Goal: Task Accomplishment & Management: Use online tool/utility

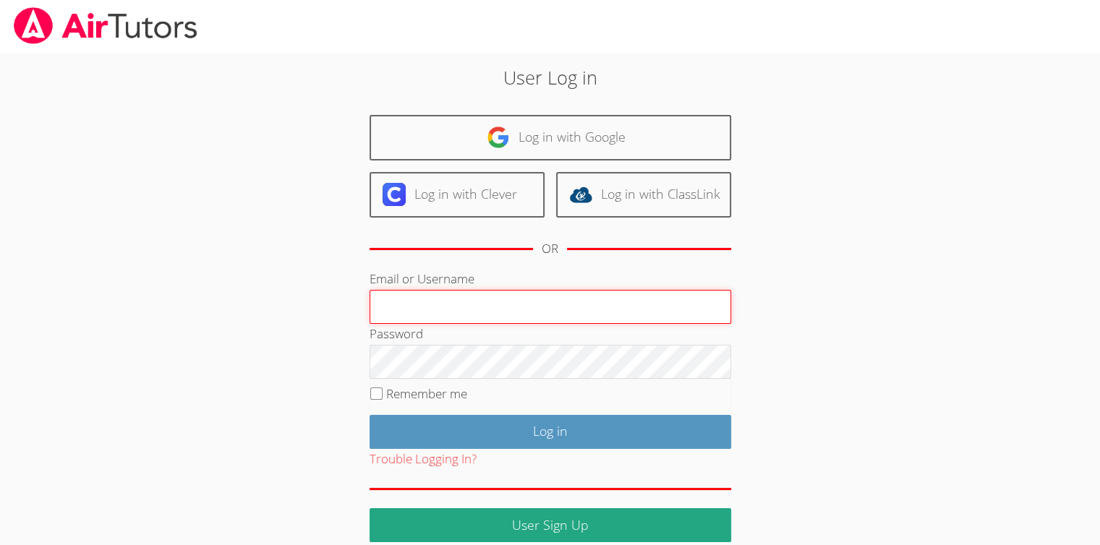
type input "[EMAIL_ADDRESS][DOMAIN_NAME]"
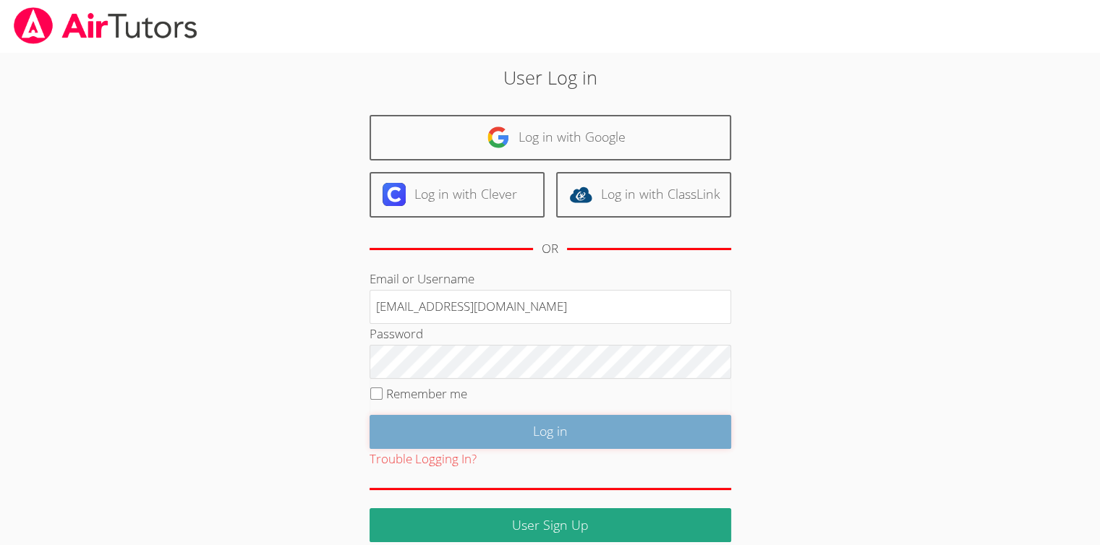
click at [560, 420] on input "Log in" at bounding box center [551, 432] width 362 height 34
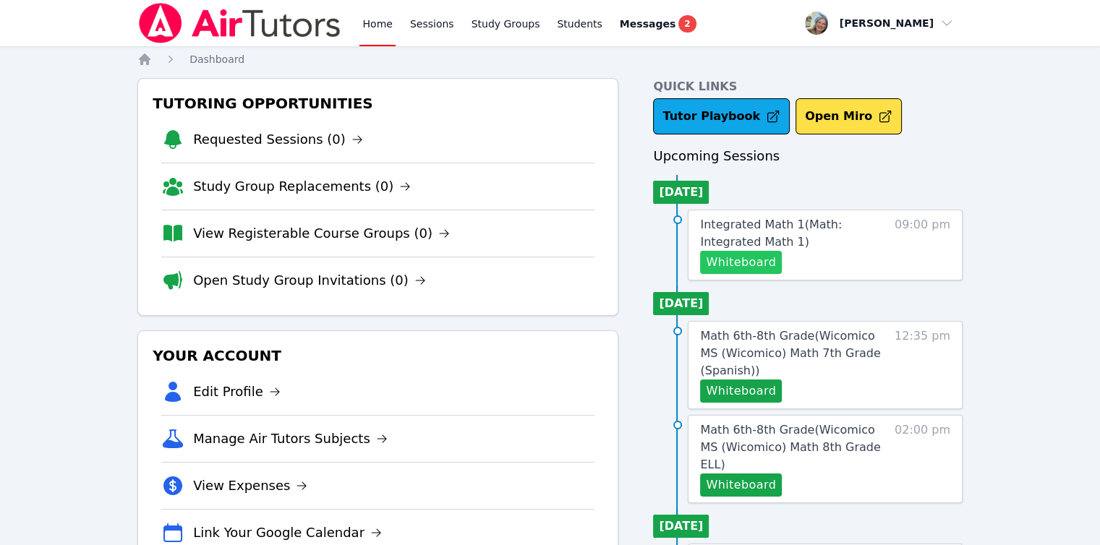
click at [753, 271] on button "Whiteboard" at bounding box center [741, 262] width 82 height 23
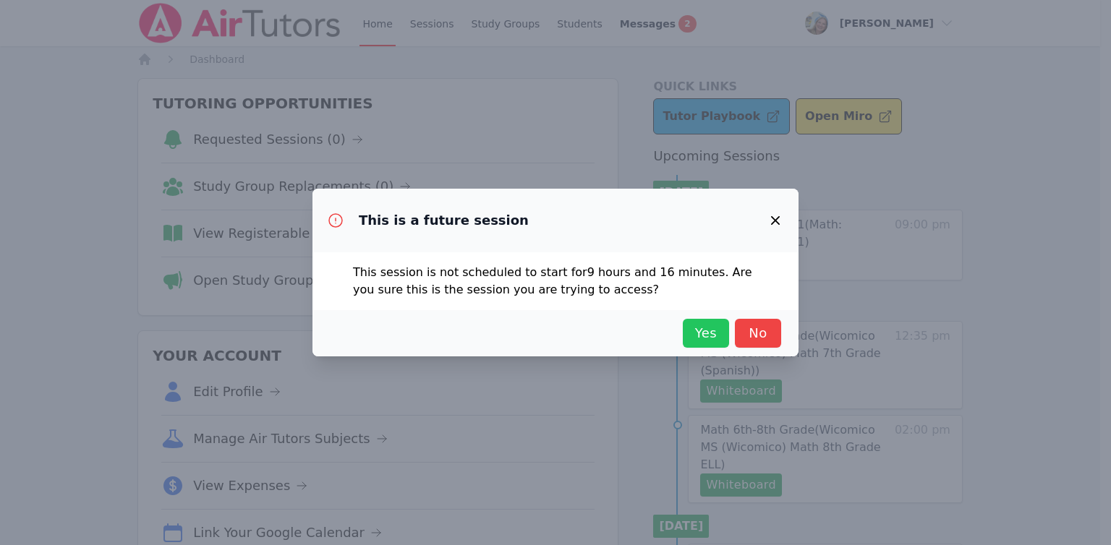
click at [694, 328] on span "Yes" at bounding box center [706, 333] width 32 height 20
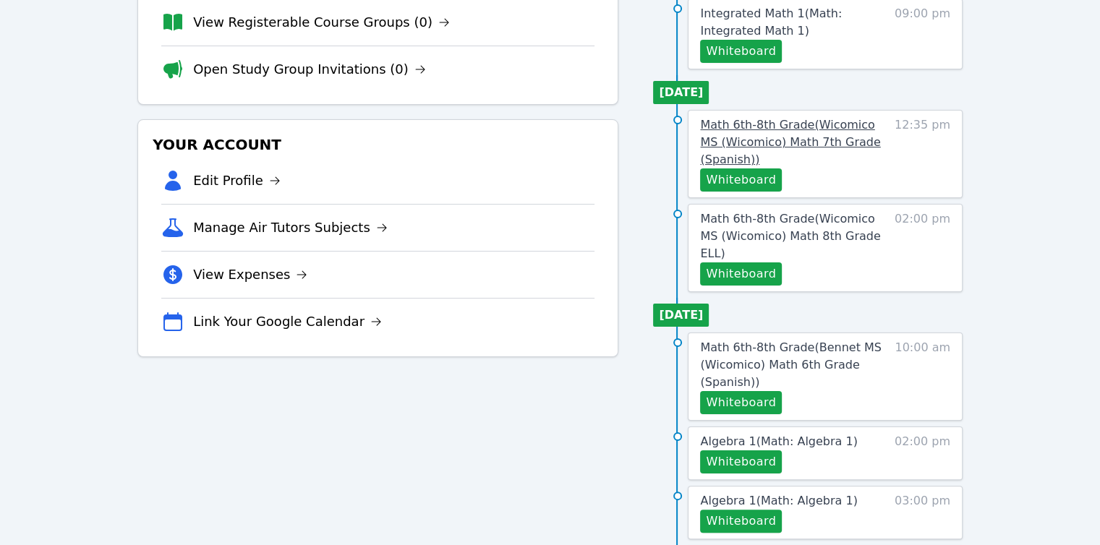
scroll to position [217, 0]
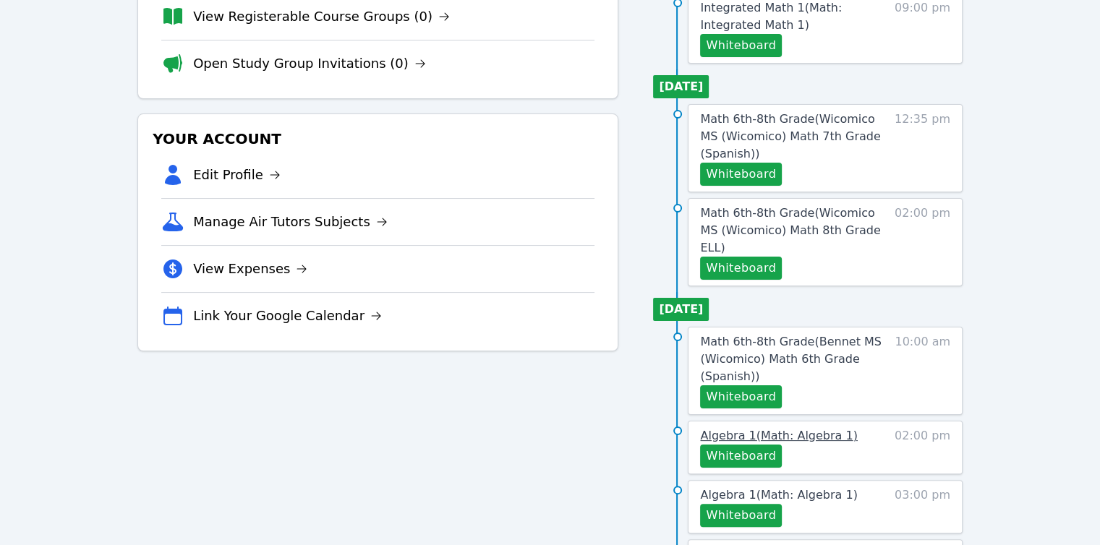
click at [729, 429] on span "Algebra 1 ( Math: Algebra 1 )" at bounding box center [778, 436] width 157 height 14
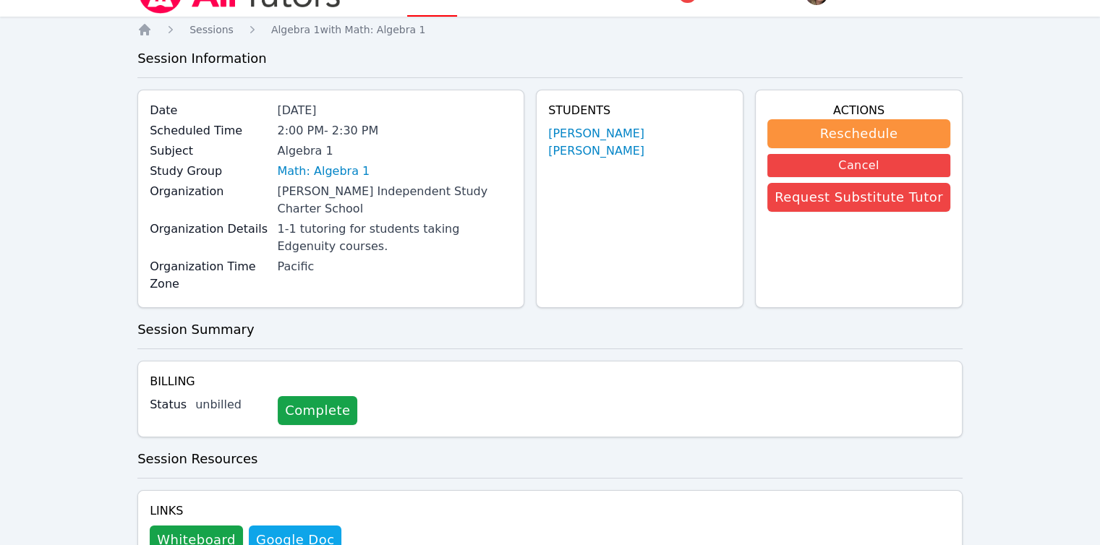
scroll to position [38, 0]
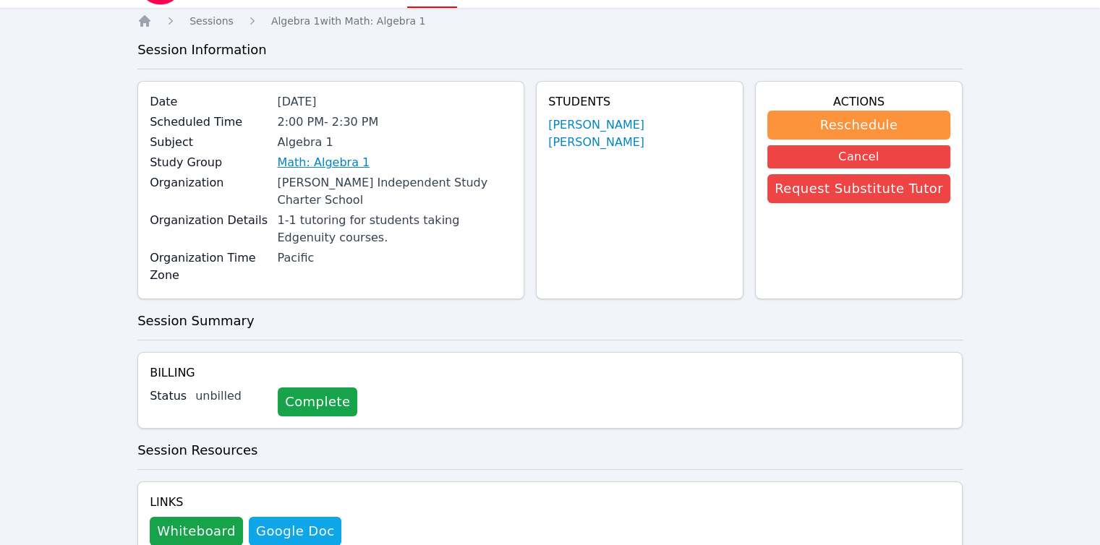
click at [363, 163] on link "Math: Algebra 1" at bounding box center [323, 162] width 93 height 17
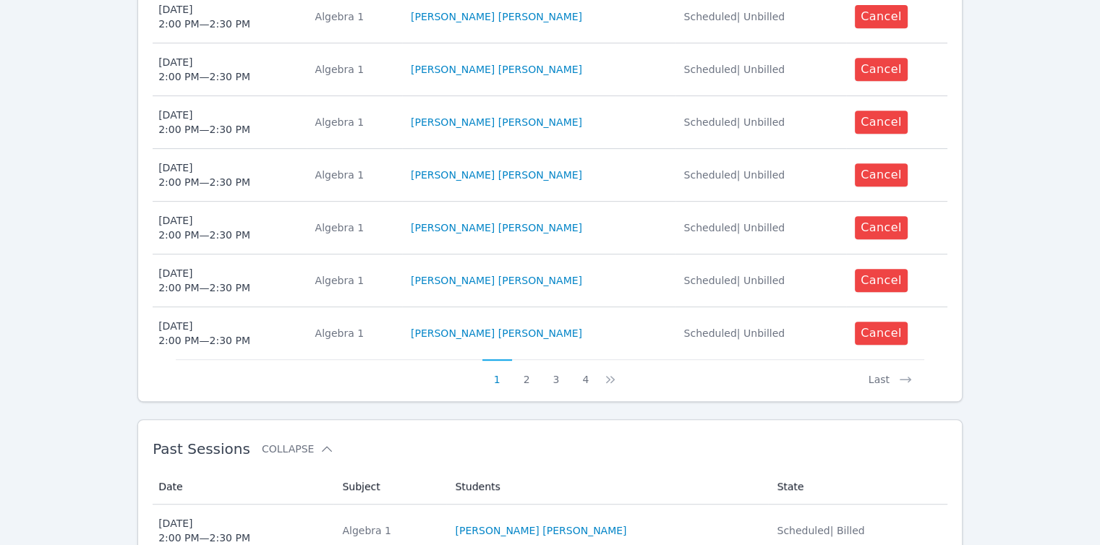
scroll to position [752, 0]
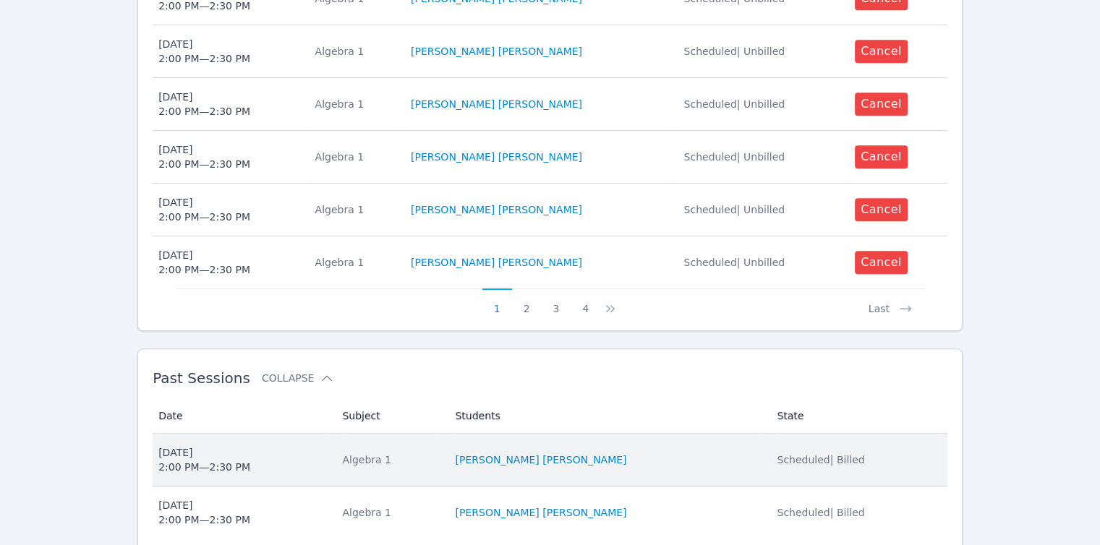
click at [210, 446] on div "Tue Sep 9 2:00 PM — 2:30 PM" at bounding box center [204, 460] width 92 height 29
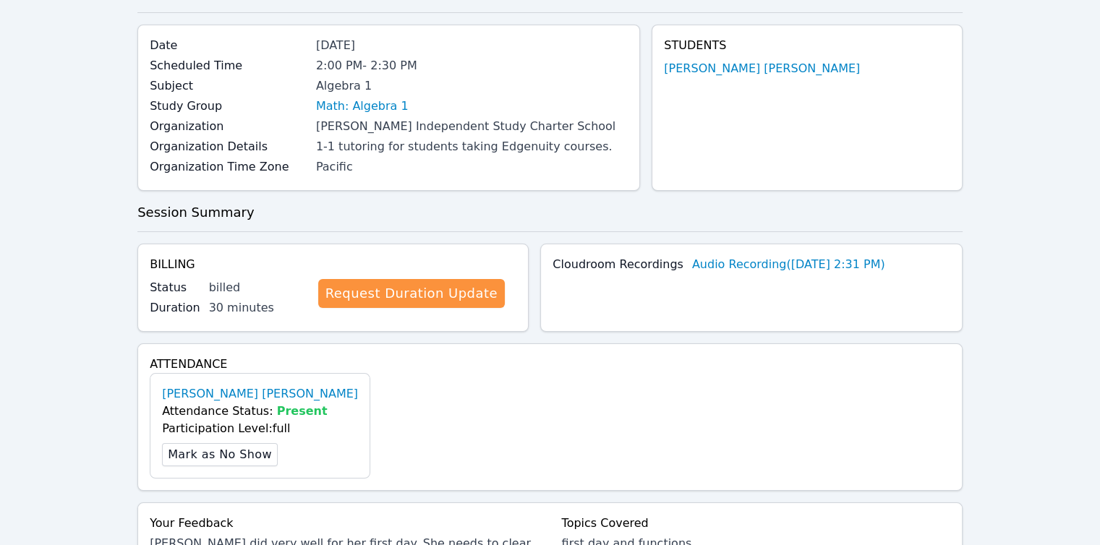
scroll to position [361, 0]
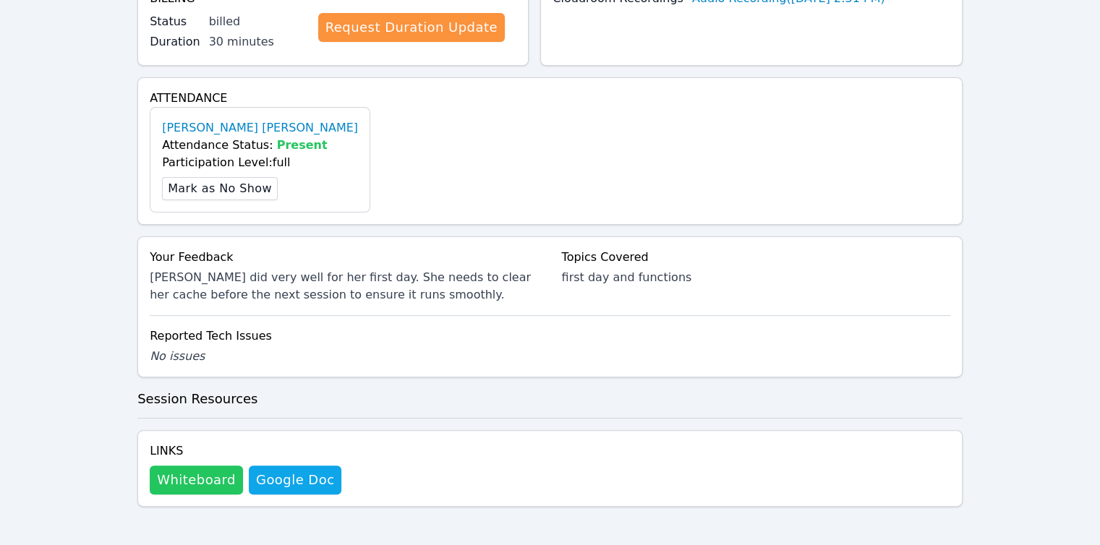
click at [200, 482] on button "Whiteboard" at bounding box center [196, 480] width 93 height 29
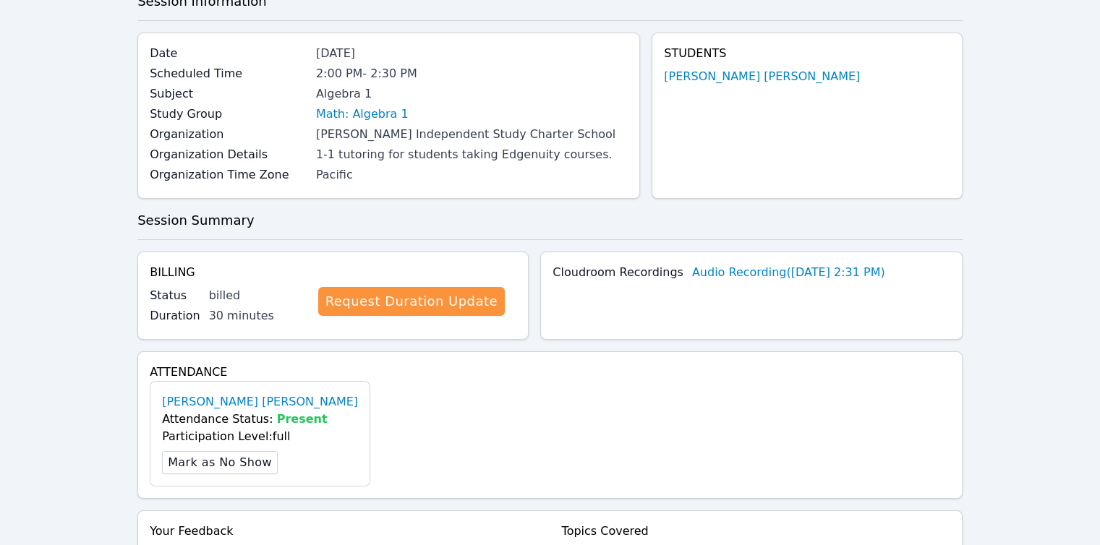
scroll to position [0, 0]
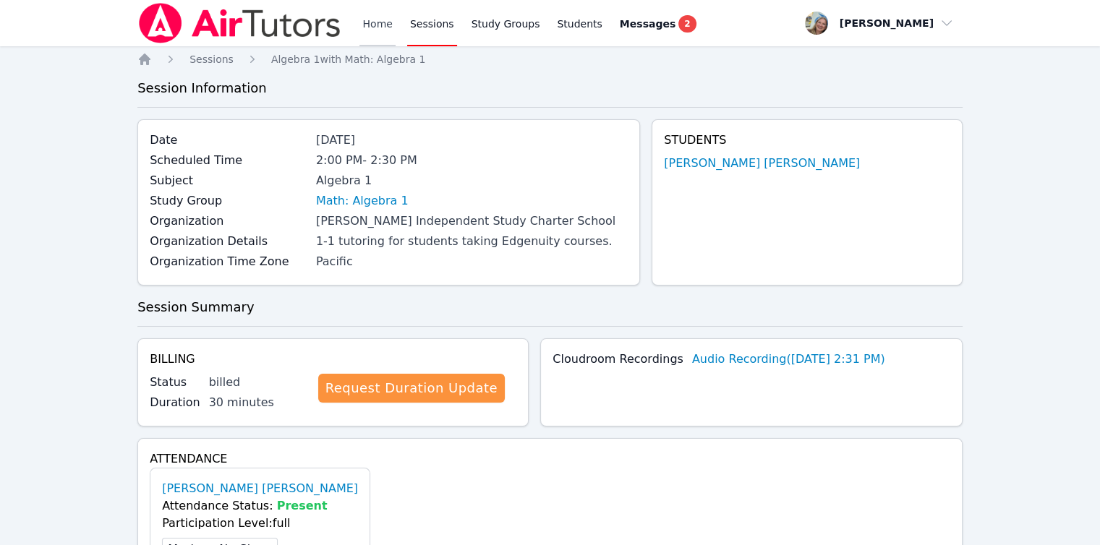
click at [385, 32] on link "Home" at bounding box center [377, 23] width 35 height 46
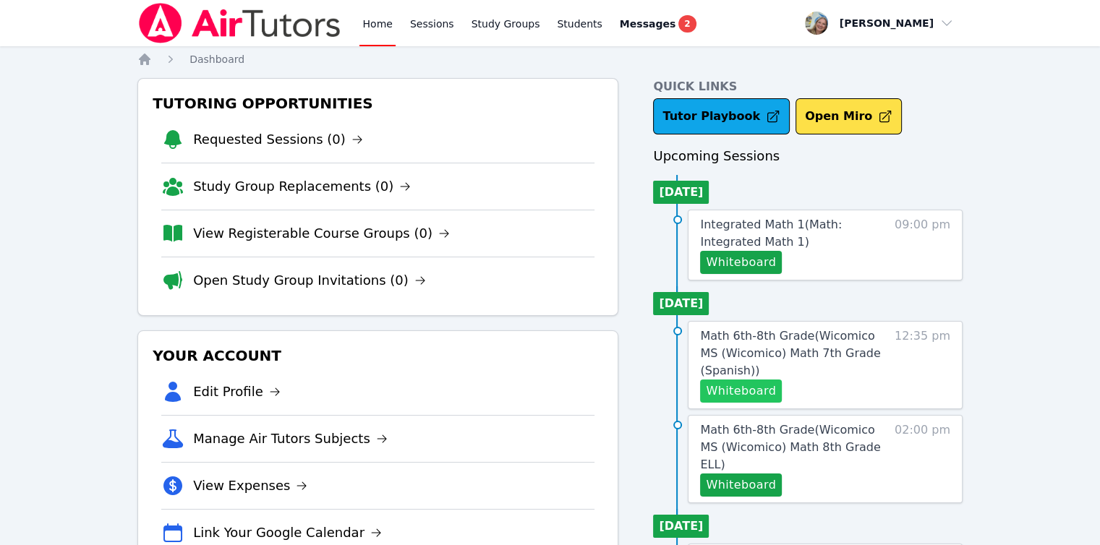
click at [763, 393] on button "Whiteboard" at bounding box center [741, 391] width 82 height 23
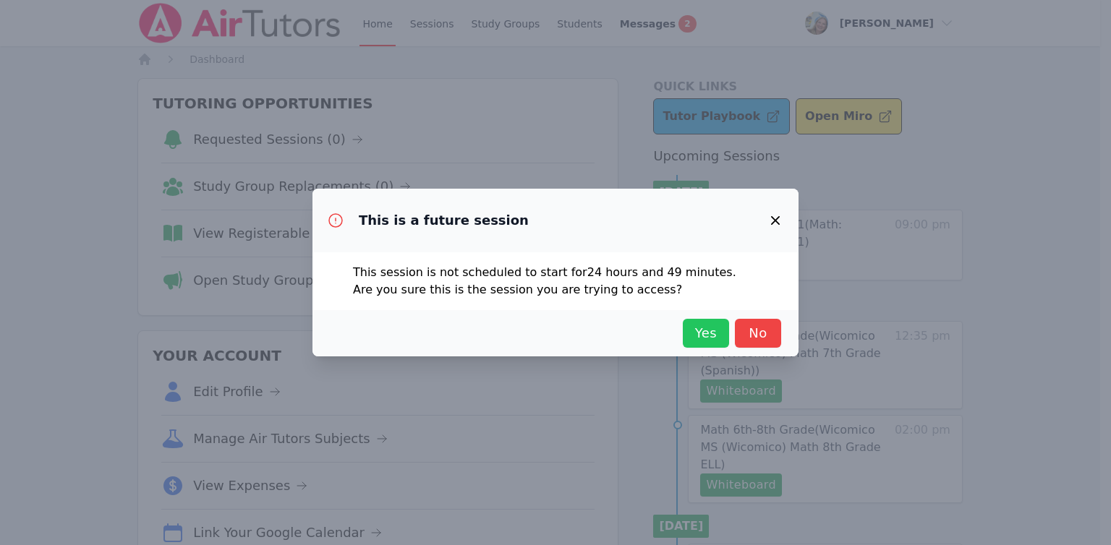
click at [718, 339] on span "Yes" at bounding box center [706, 333] width 32 height 20
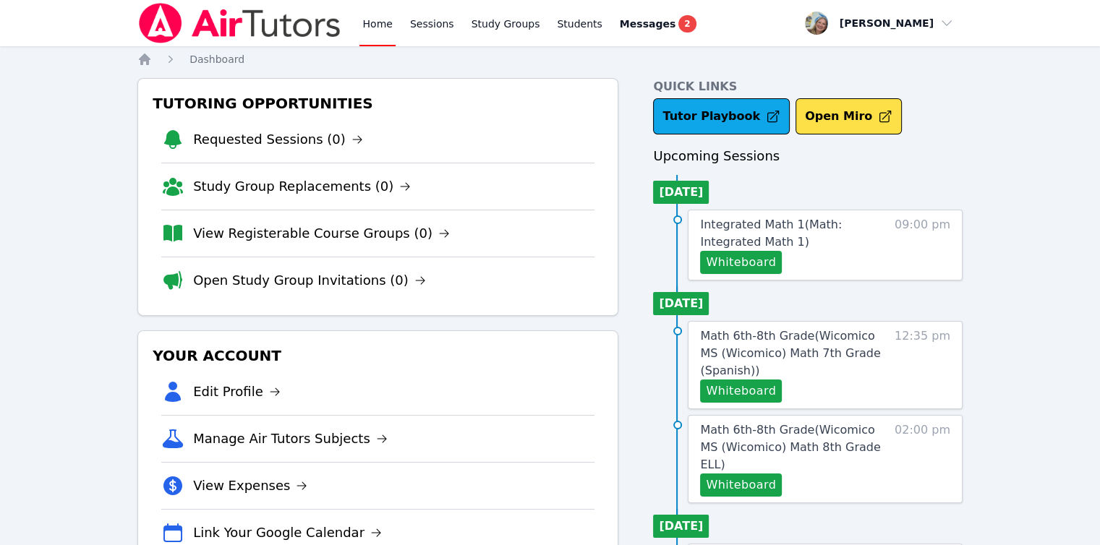
click at [760, 347] on span "Math 6th-8th Grade ( Wicomico MS (Wicomico) Math 7th Grade (Spanish) )" at bounding box center [790, 353] width 180 height 48
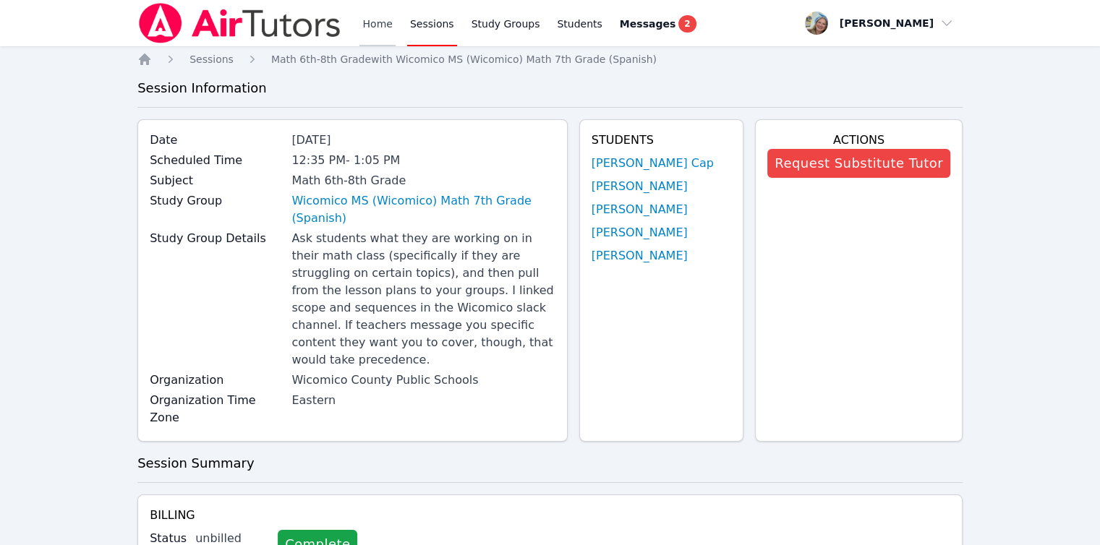
click at [375, 28] on link "Home" at bounding box center [377, 23] width 35 height 46
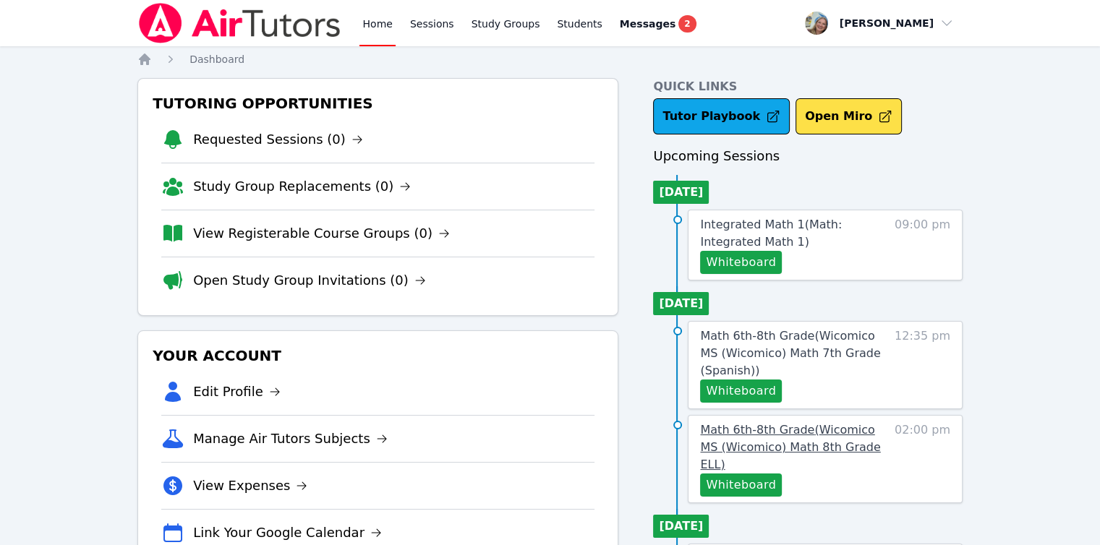
click at [785, 443] on span "Math 6th-8th Grade ( Wicomico MS (Wicomico) Math 8th Grade ELL )" at bounding box center [790, 447] width 180 height 48
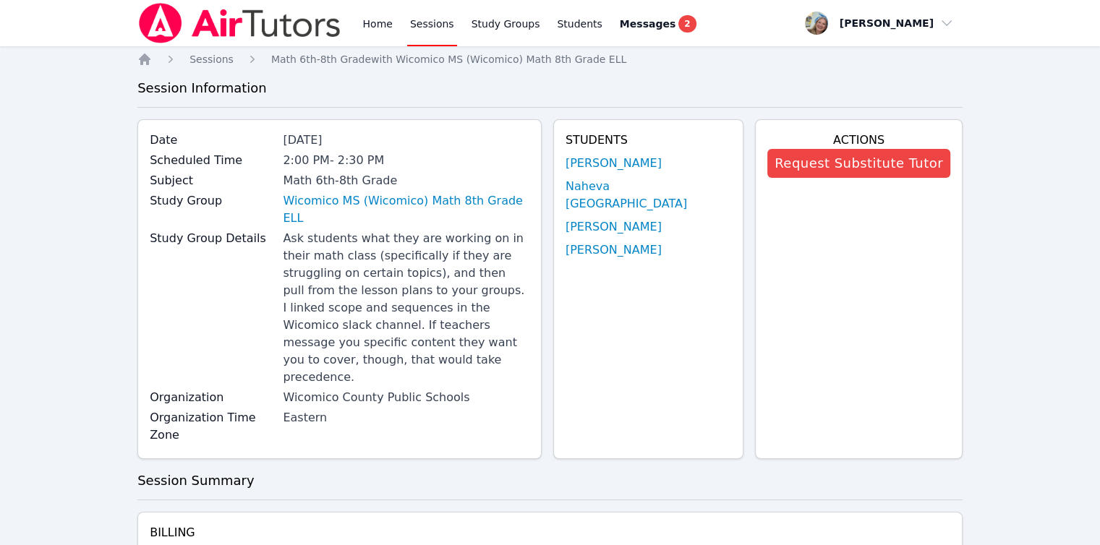
scroll to position [145, 0]
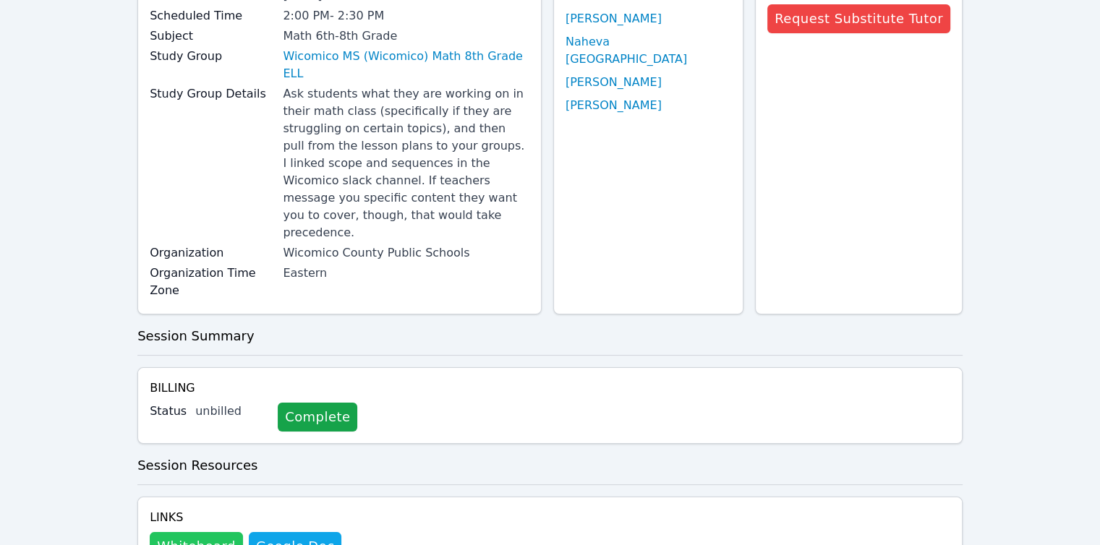
click at [195, 532] on button "Whiteboard" at bounding box center [196, 546] width 93 height 29
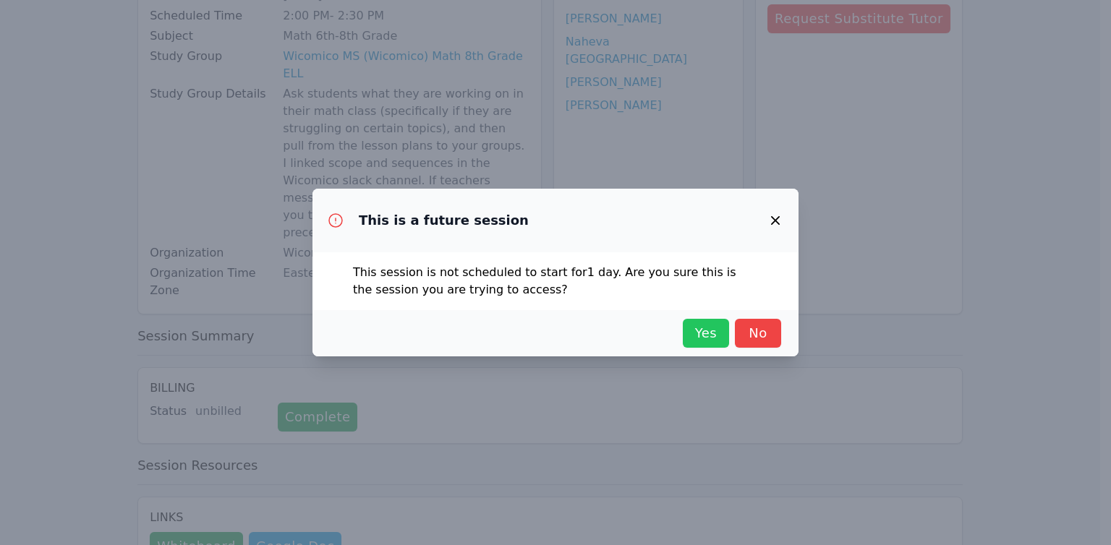
click at [704, 339] on span "Yes" at bounding box center [706, 333] width 32 height 20
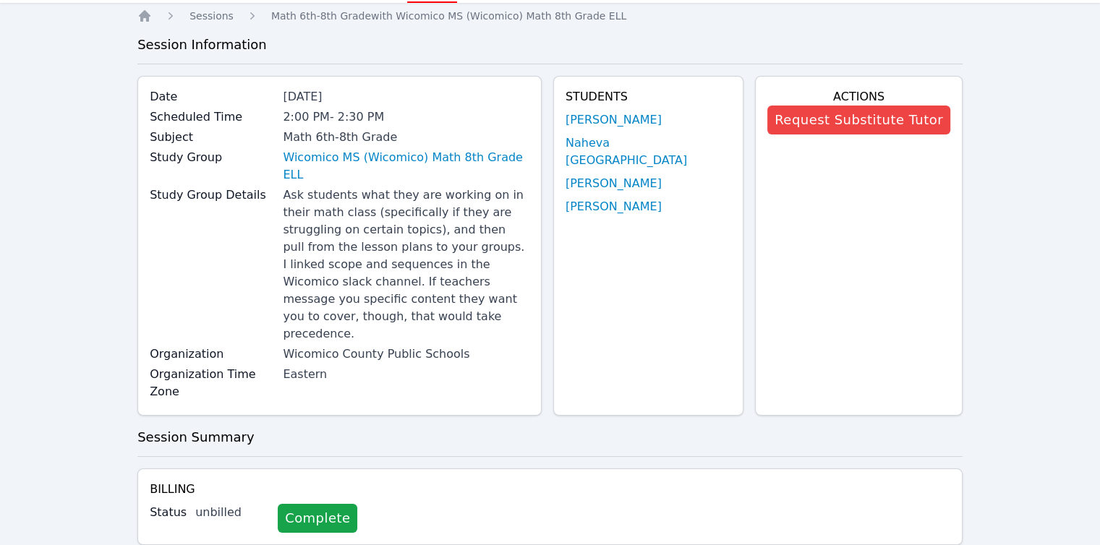
scroll to position [0, 0]
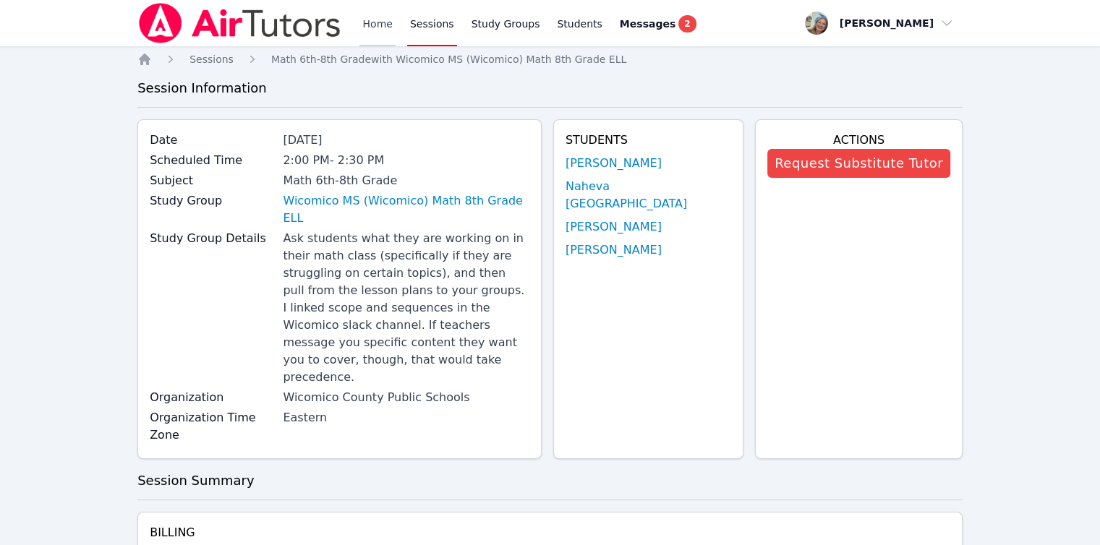
click at [365, 24] on link "Home" at bounding box center [377, 23] width 35 height 46
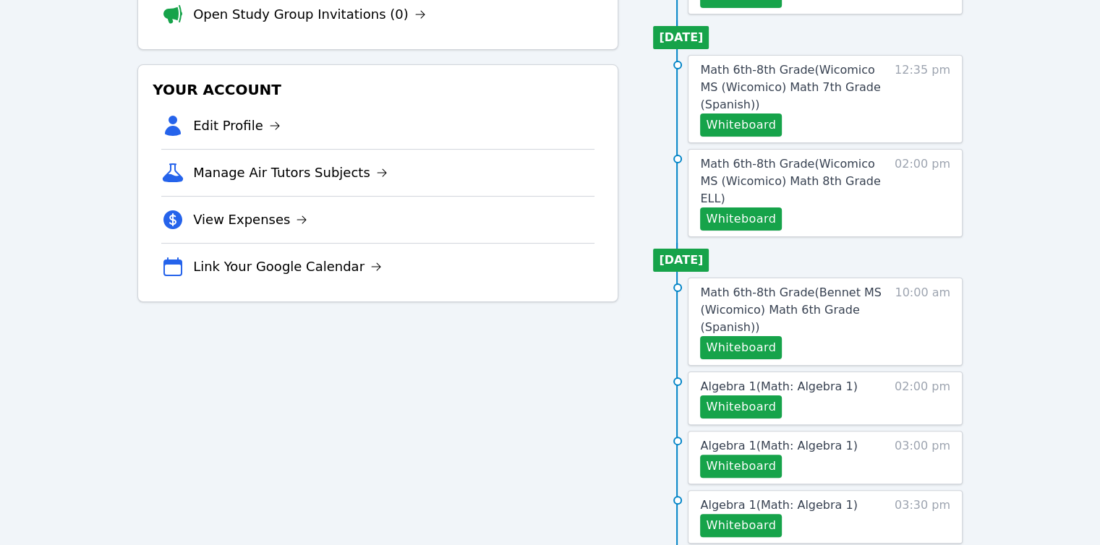
scroll to position [362, 0]
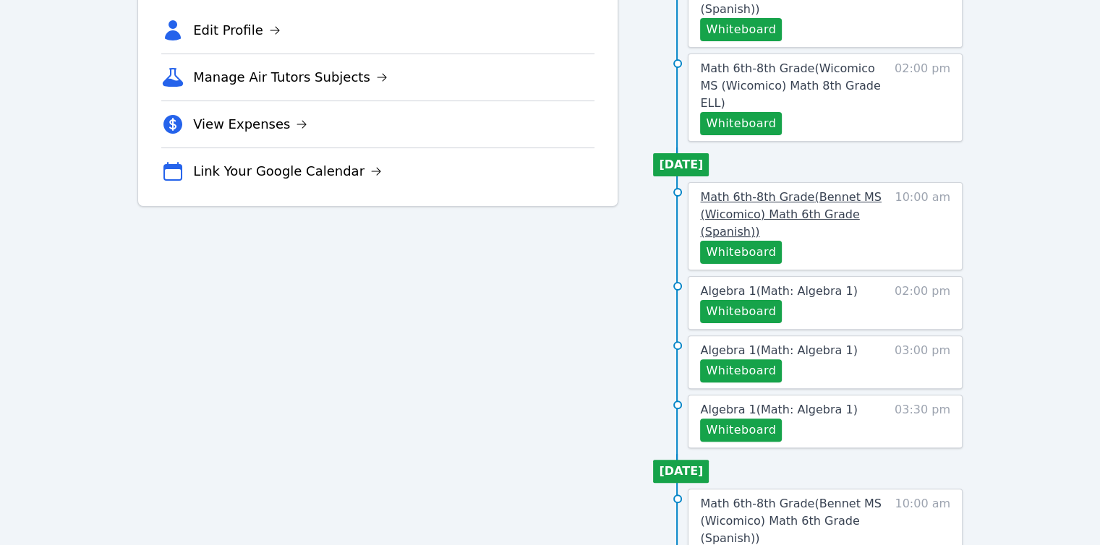
click at [722, 208] on span "Math 6th-8th Grade ( Bennet MS (Wicomico) Math 6th Grade (Spanish) )" at bounding box center [790, 214] width 181 height 48
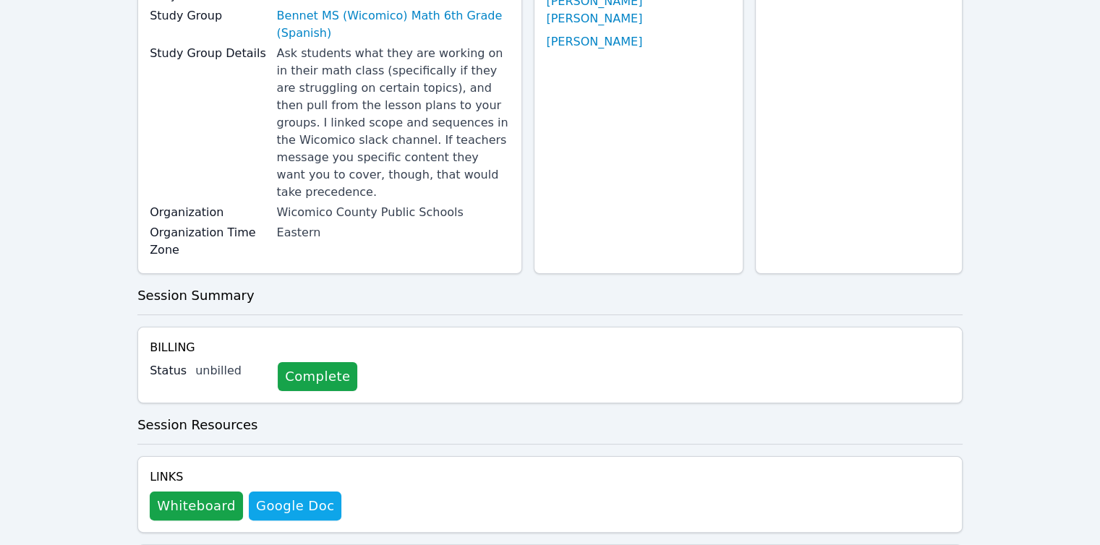
scroll to position [289, 0]
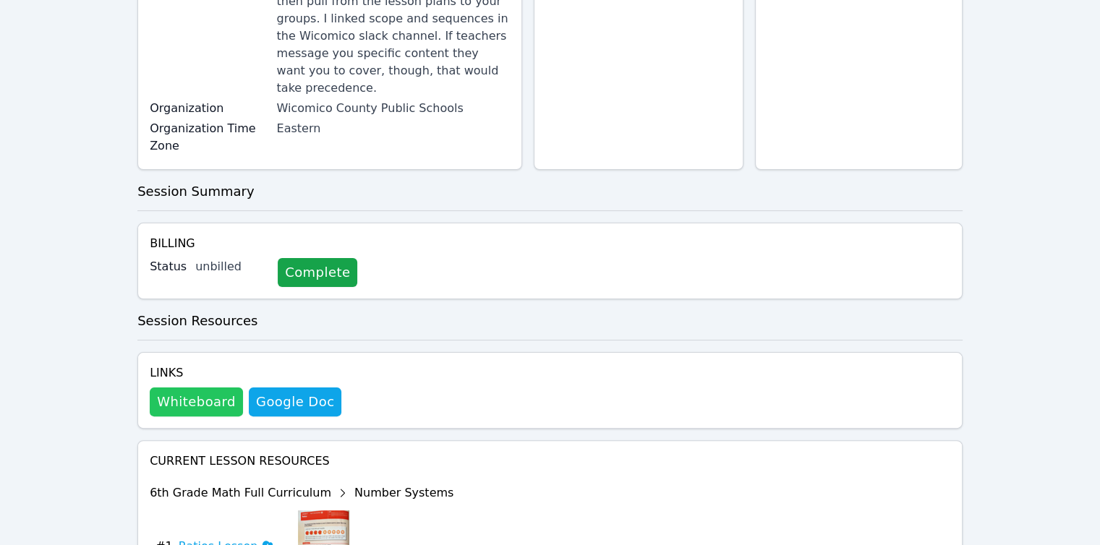
click at [194, 388] on button "Whiteboard" at bounding box center [196, 402] width 93 height 29
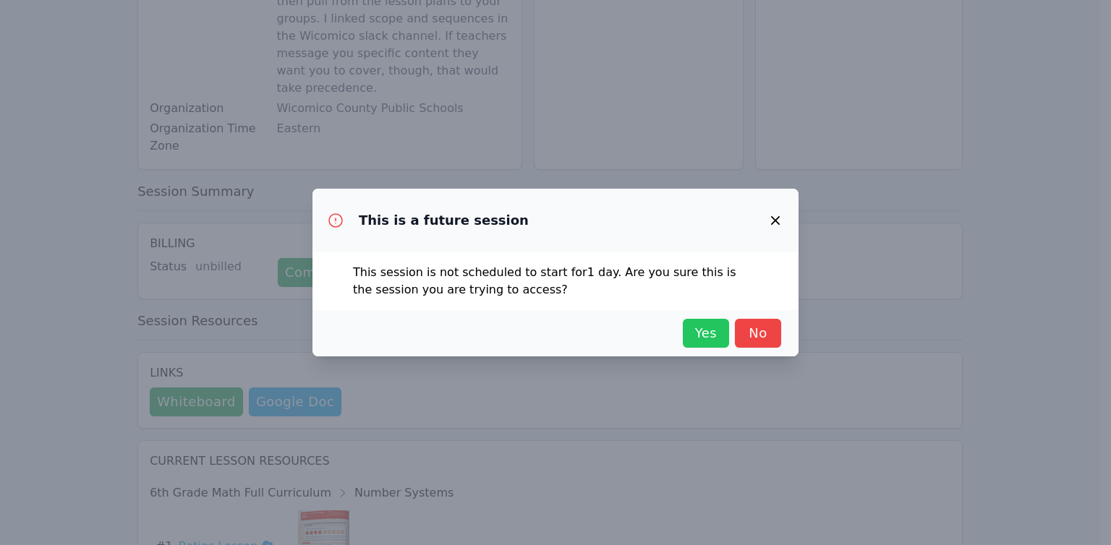
click at [681, 336] on div "Yes No" at bounding box center [555, 333] width 451 height 29
click at [703, 340] on span "Yes" at bounding box center [706, 333] width 32 height 20
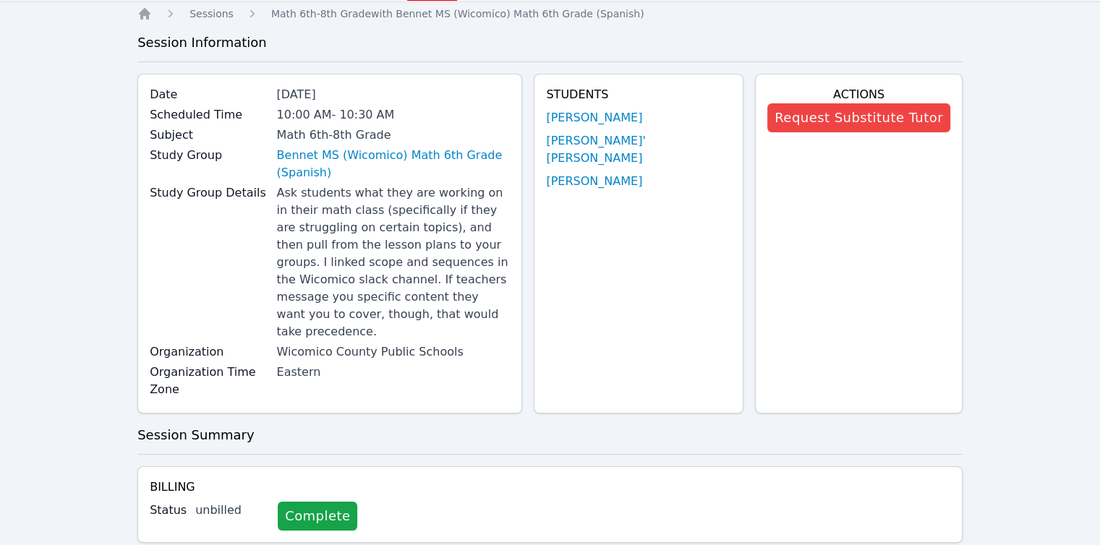
scroll to position [0, 0]
